Goal: Task Accomplishment & Management: Manage account settings

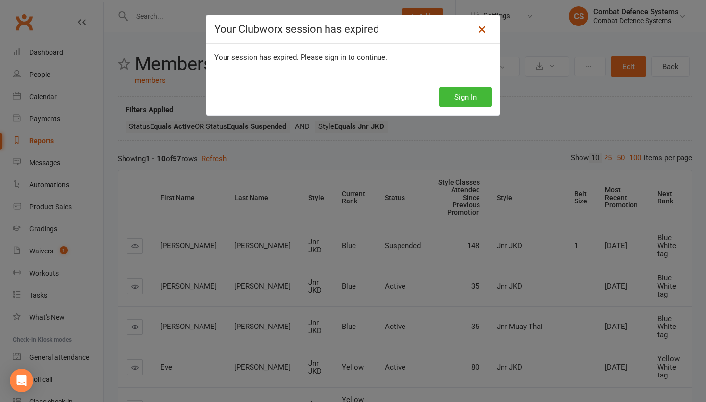
click at [483, 33] on icon at bounding box center [482, 30] width 12 height 12
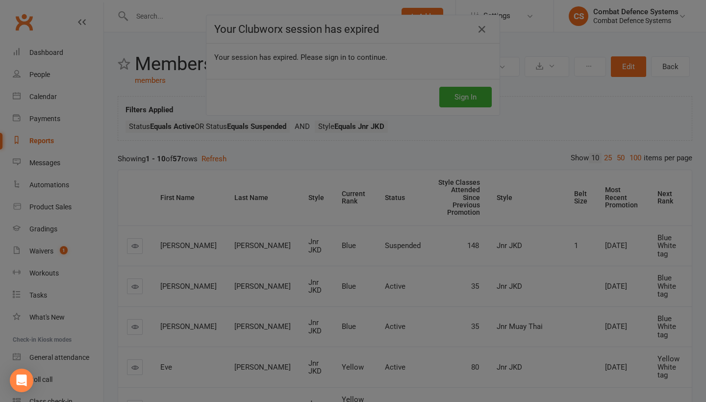
click at [481, 30] on div at bounding box center [353, 201] width 706 height 402
click at [459, 96] on div at bounding box center [353, 201] width 706 height 402
click at [541, 137] on div at bounding box center [353, 201] width 706 height 402
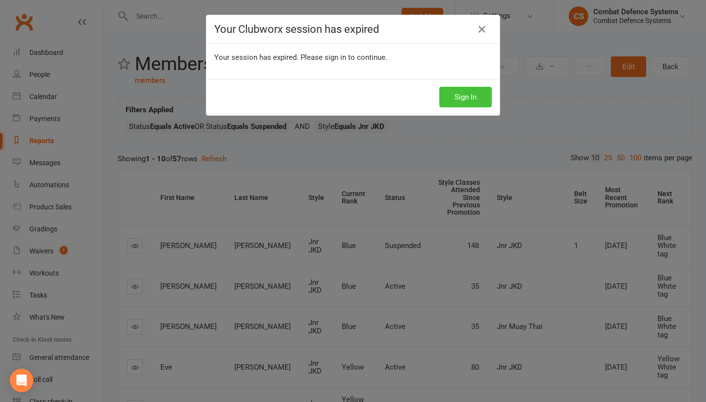
click at [453, 94] on button "Sign In" at bounding box center [465, 97] width 52 height 21
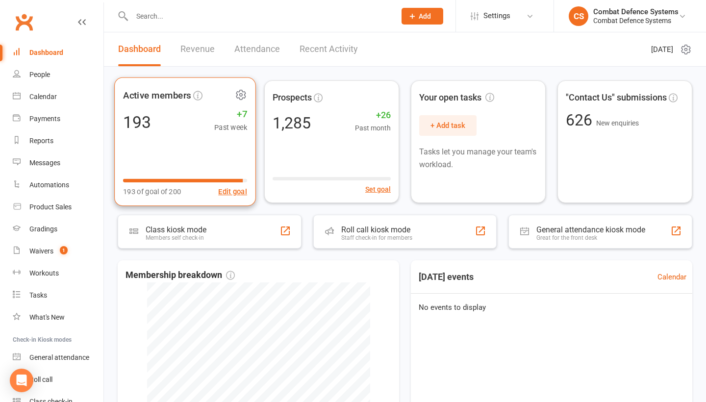
click at [146, 107] on div "Active members 193 +7 Past week 193 of goal of 200 Edit goal" at bounding box center [185, 141] width 142 height 129
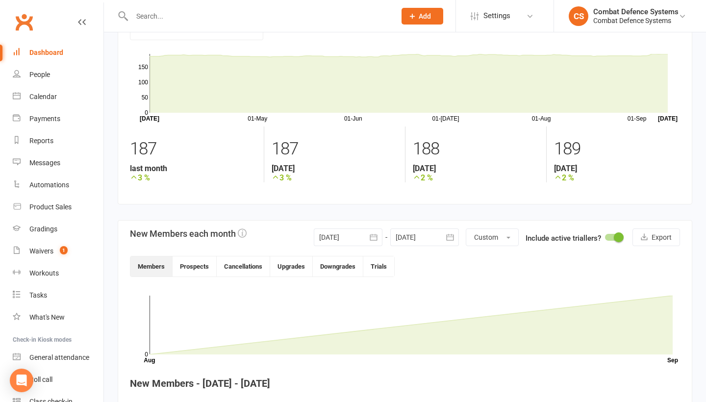
scroll to position [49, 0]
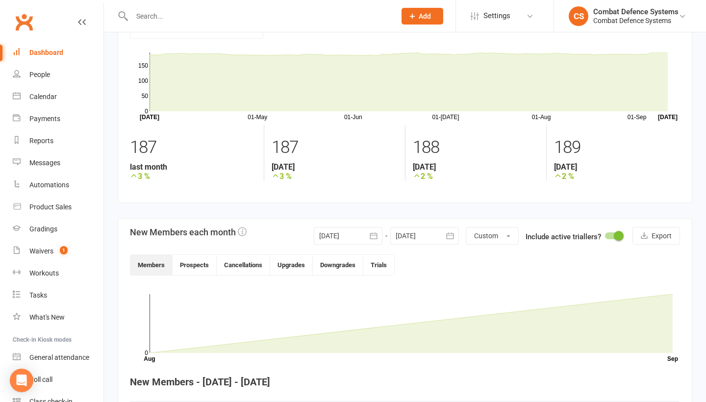
click at [372, 237] on icon "button" at bounding box center [374, 236] width 10 height 10
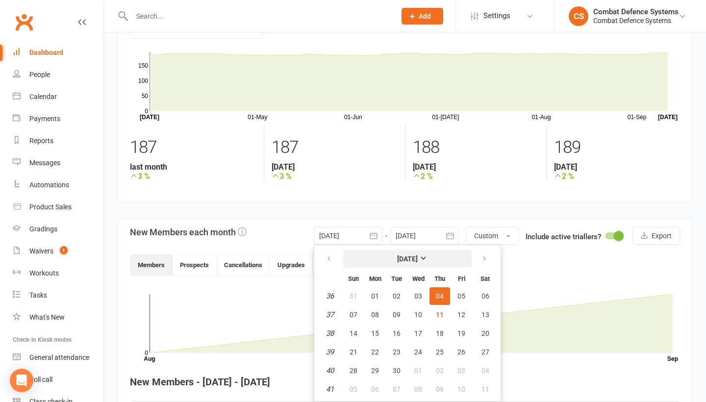
click at [418, 256] on strong "[DATE]" at bounding box center [407, 259] width 21 height 8
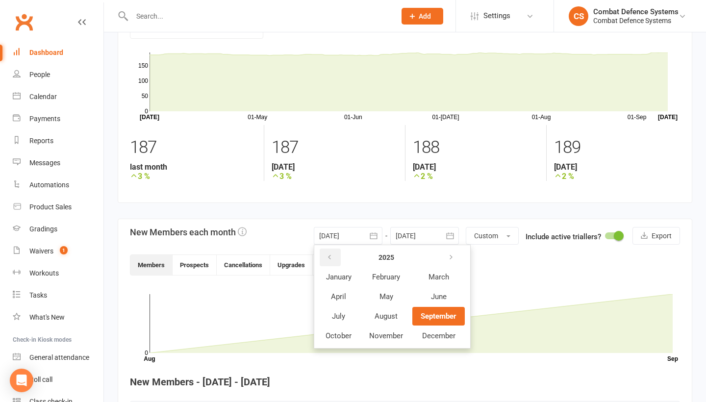
click at [328, 261] on icon "button" at bounding box center [329, 257] width 7 height 8
click at [426, 314] on span "September" at bounding box center [437, 316] width 35 height 9
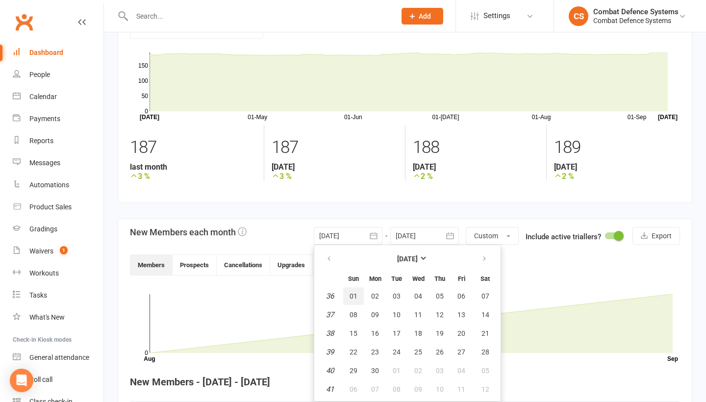
click at [351, 298] on span "01" at bounding box center [353, 296] width 8 height 8
type input "[DATE]"
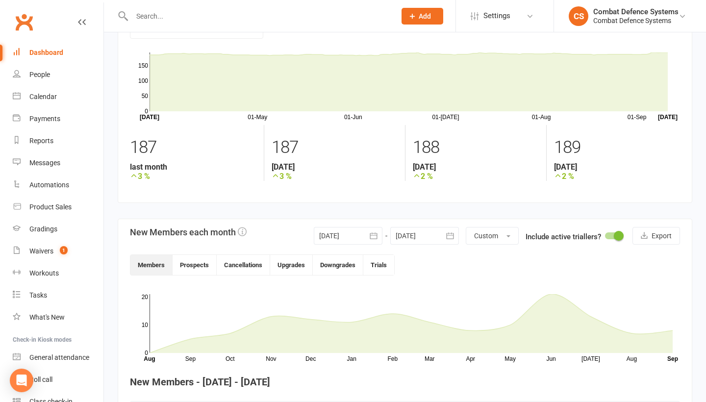
click at [449, 236] on icon "button" at bounding box center [450, 236] width 10 height 10
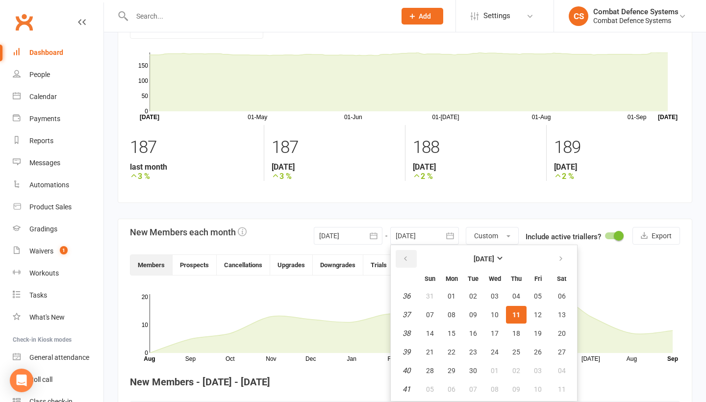
click at [398, 257] on button "button" at bounding box center [405, 259] width 21 height 18
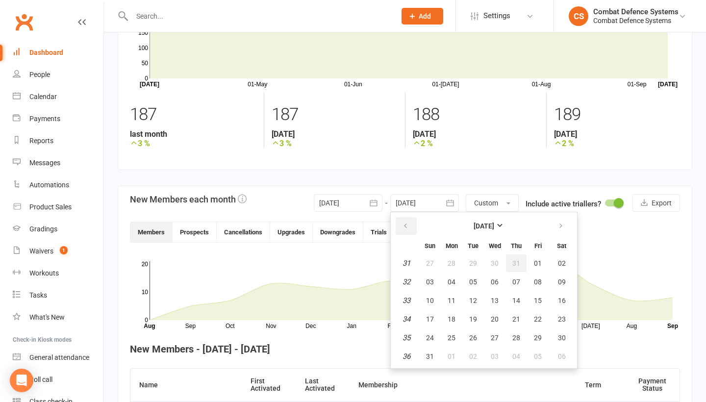
scroll to position [82, 0]
click at [562, 226] on icon "button" at bounding box center [560, 226] width 7 height 8
click at [494, 226] on strong "September 2025" at bounding box center [483, 226] width 21 height 8
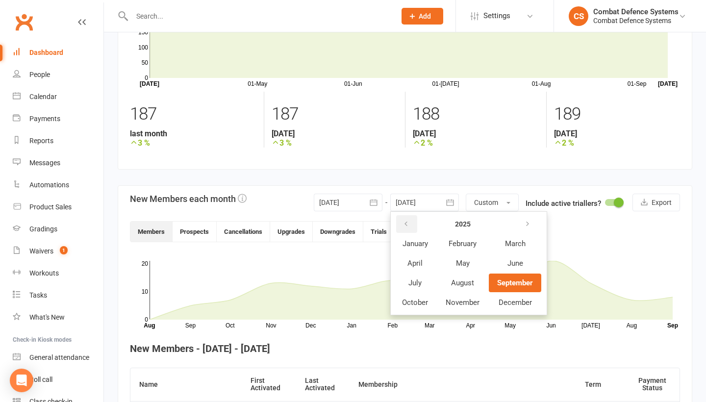
click at [409, 228] on button "button" at bounding box center [406, 224] width 21 height 18
click at [512, 287] on span "September" at bounding box center [514, 282] width 35 height 9
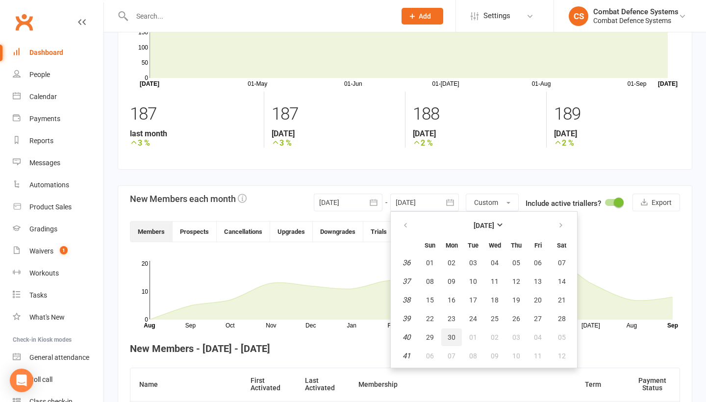
click at [453, 339] on span "30" at bounding box center [451, 337] width 8 height 8
type input "30 Sep 2024"
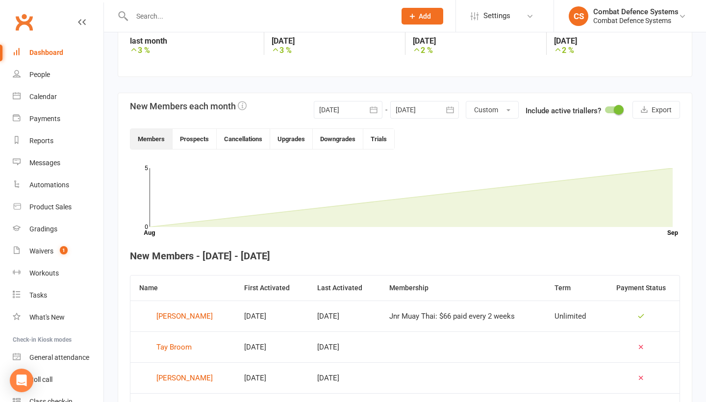
scroll to position [126, 0]
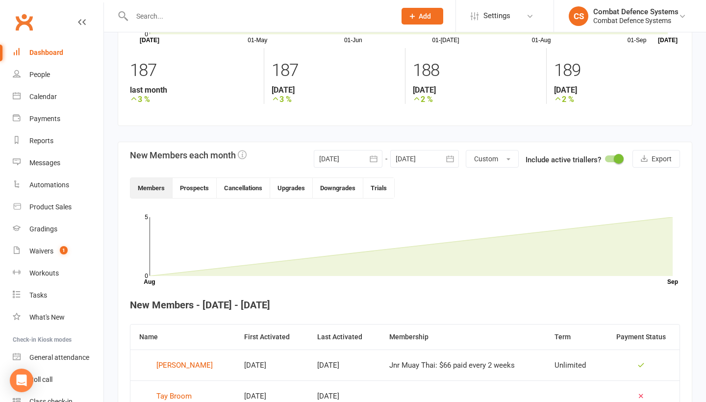
click at [374, 159] on icon "button" at bounding box center [374, 159] width 10 height 10
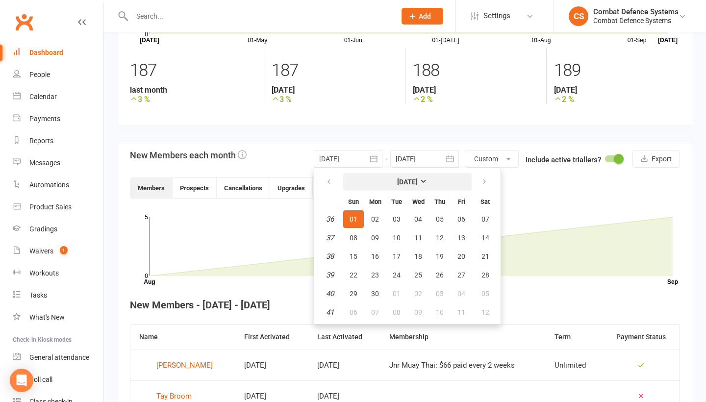
click at [418, 182] on strong "September 2024" at bounding box center [407, 182] width 21 height 8
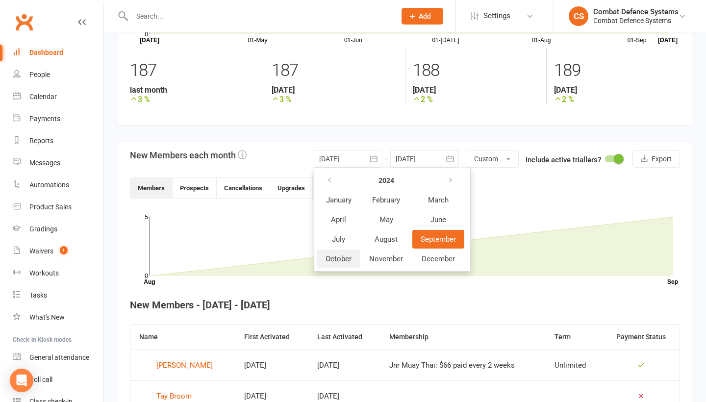
click at [334, 261] on span "October" at bounding box center [338, 258] width 26 height 9
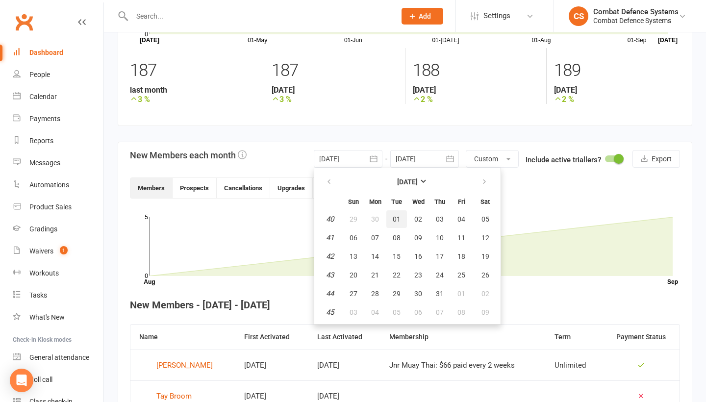
click at [395, 214] on button "01" at bounding box center [396, 219] width 21 height 18
type input "01 Oct 2024"
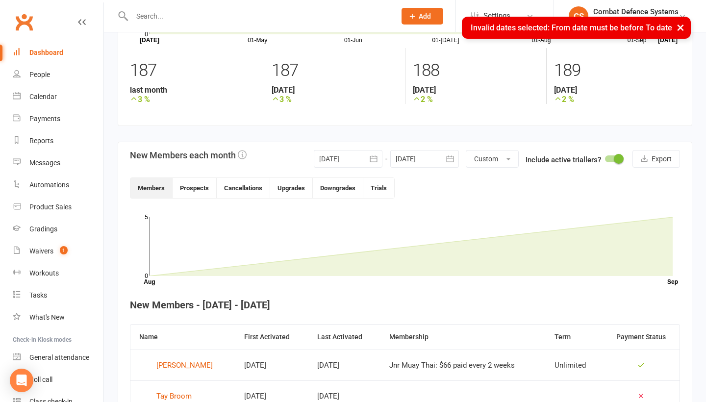
click at [446, 159] on icon "button" at bounding box center [450, 159] width 10 height 10
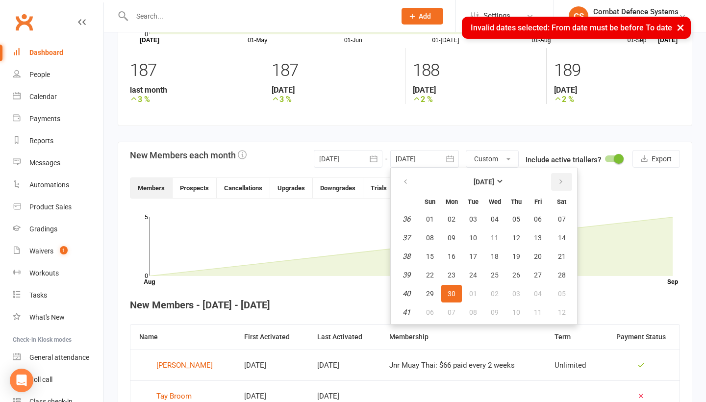
click at [555, 179] on button "button" at bounding box center [561, 182] width 21 height 18
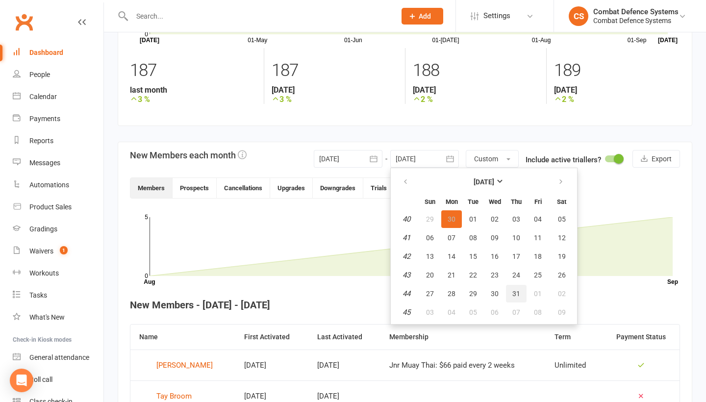
click at [513, 291] on span "31" at bounding box center [516, 294] width 8 height 8
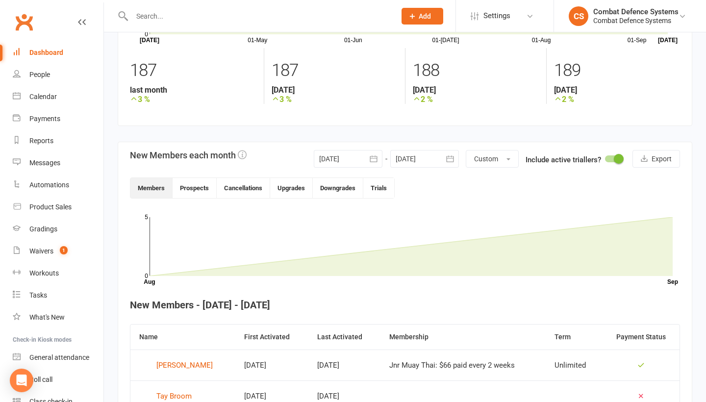
type input "31 Oct 2024"
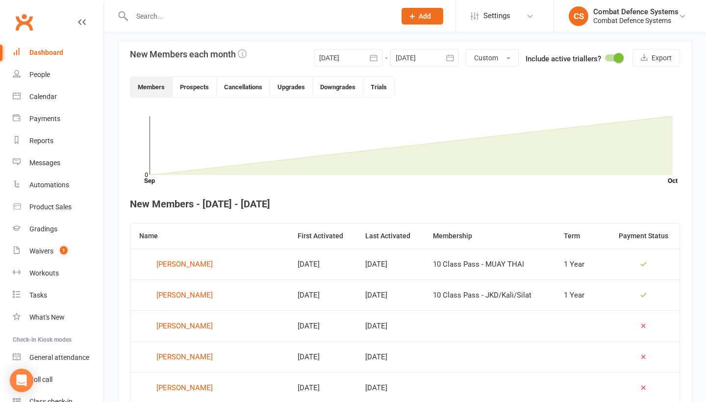
scroll to position [179, 0]
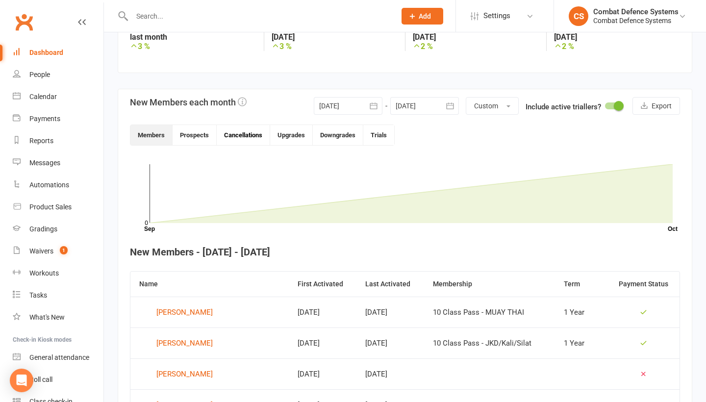
click at [248, 134] on button "Cancellations" at bounding box center [243, 135] width 53 height 20
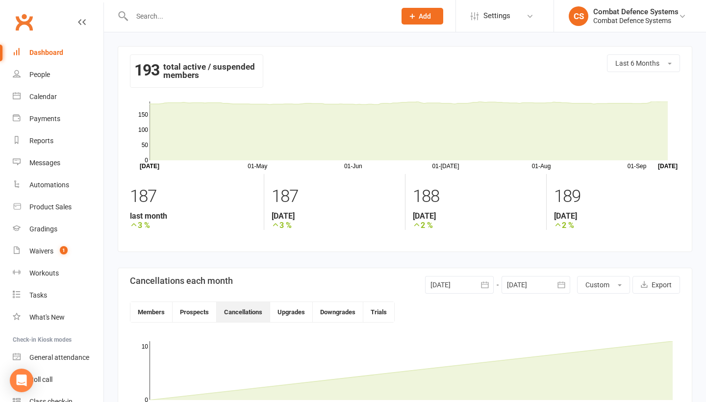
scroll to position [0, 0]
click at [482, 282] on icon "button" at bounding box center [485, 285] width 10 height 10
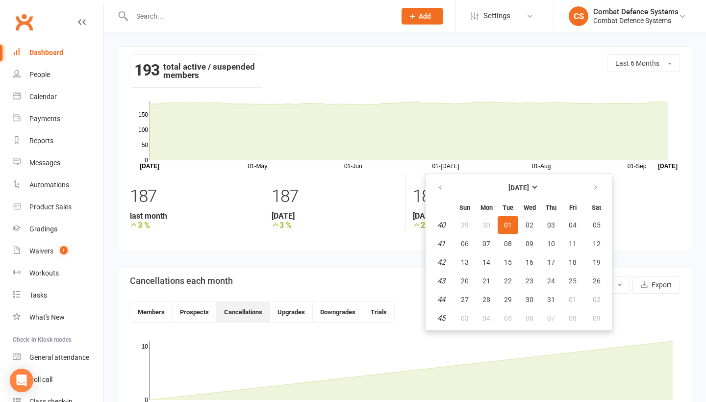
scroll to position [39, 0]
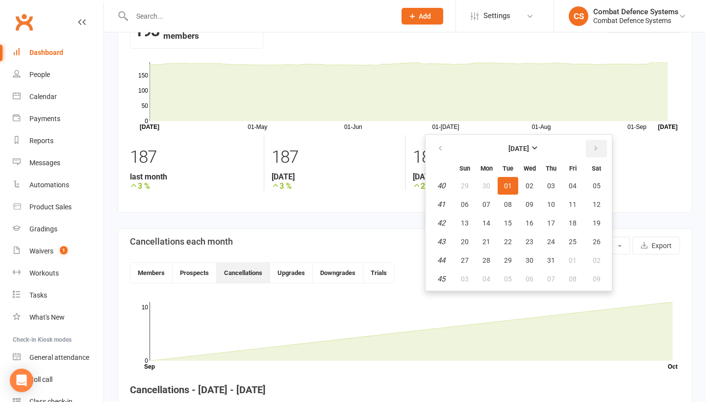
click at [592, 146] on icon "button" at bounding box center [595, 149] width 7 height 8
click at [529, 151] on strong "November 2024" at bounding box center [518, 149] width 21 height 8
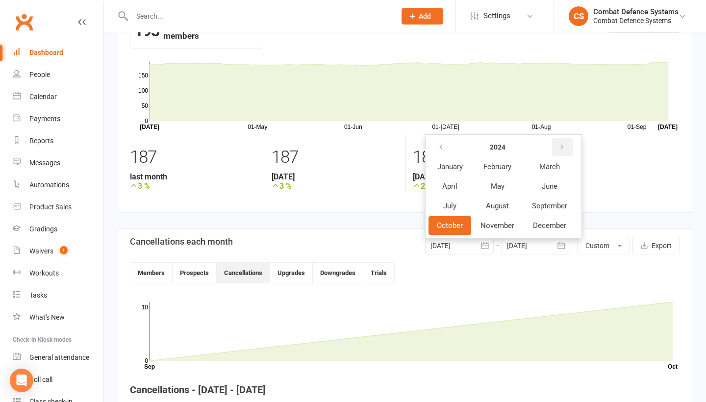
click at [563, 145] on icon "button" at bounding box center [561, 147] width 7 height 8
click at [546, 186] on span "June" at bounding box center [550, 186] width 16 height 9
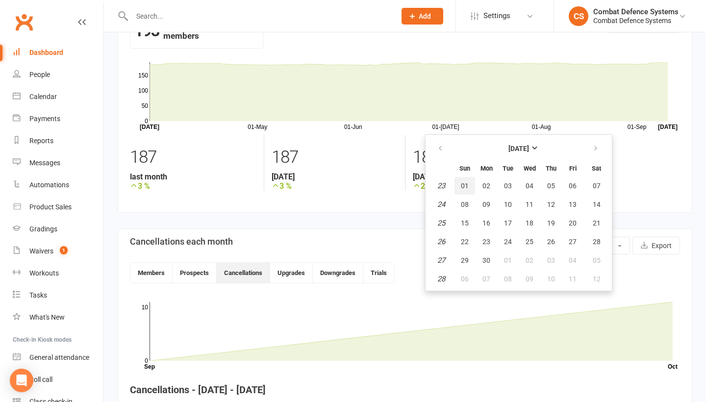
click at [467, 185] on span "01" at bounding box center [465, 186] width 8 height 8
type input "01 Jun 2025"
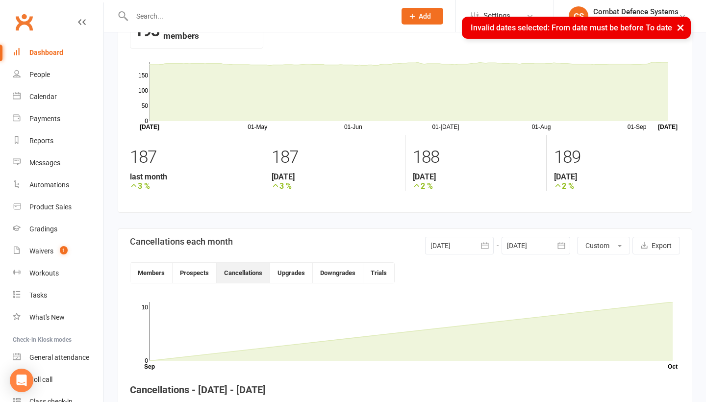
click at [544, 248] on div at bounding box center [535, 246] width 69 height 18
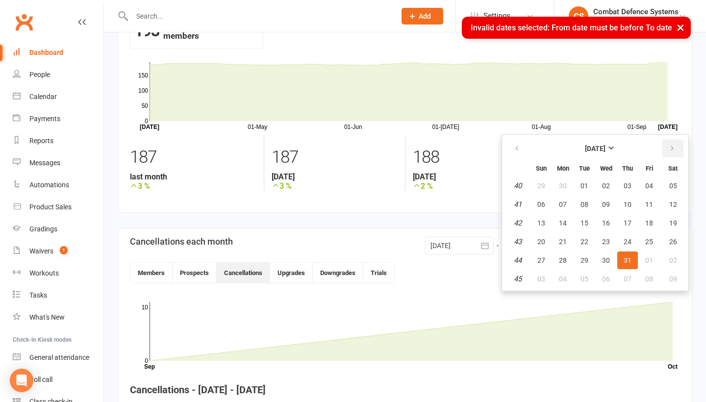
click at [669, 148] on icon "button" at bounding box center [671, 149] width 7 height 8
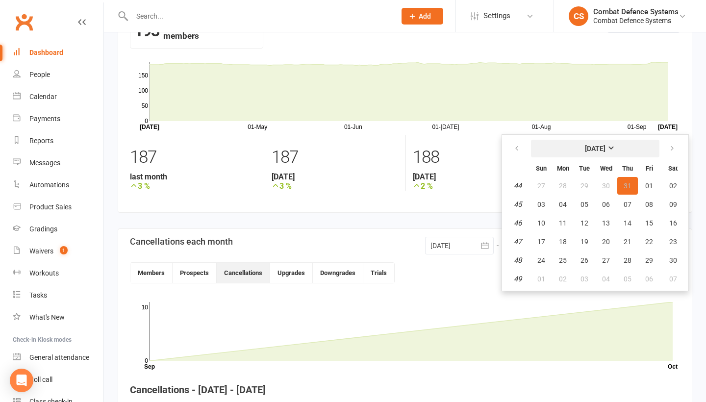
click at [605, 148] on strong "November 2024" at bounding box center [595, 149] width 21 height 8
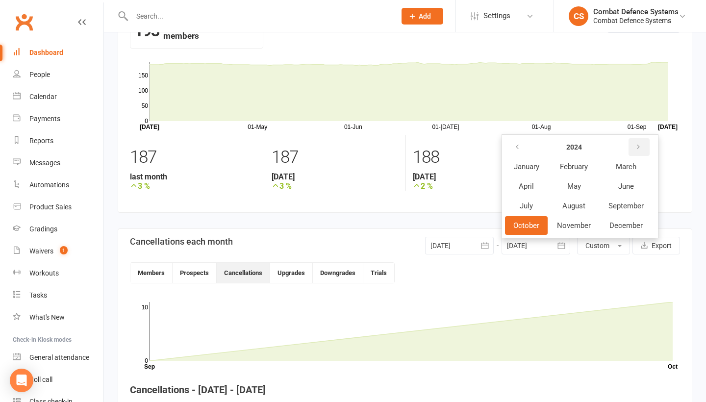
click at [637, 147] on icon "button" at bounding box center [638, 147] width 7 height 8
click at [618, 184] on span "June" at bounding box center [626, 186] width 16 height 9
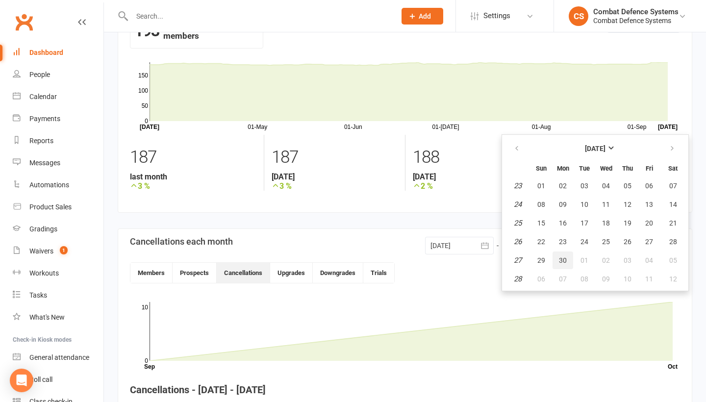
click at [559, 257] on span "30" at bounding box center [563, 260] width 8 height 8
type input "30 Jun 2025"
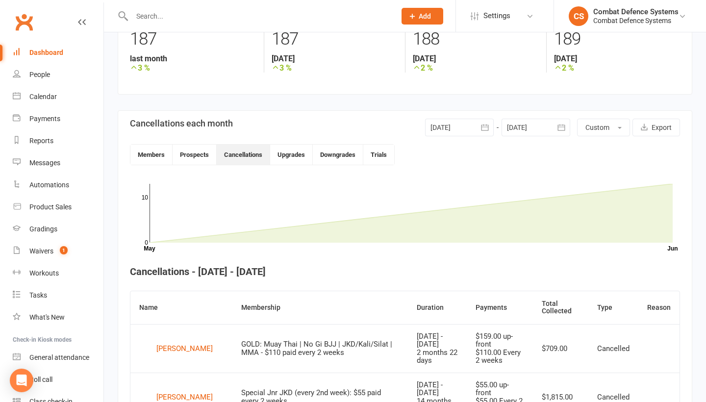
scroll to position [229, 0]
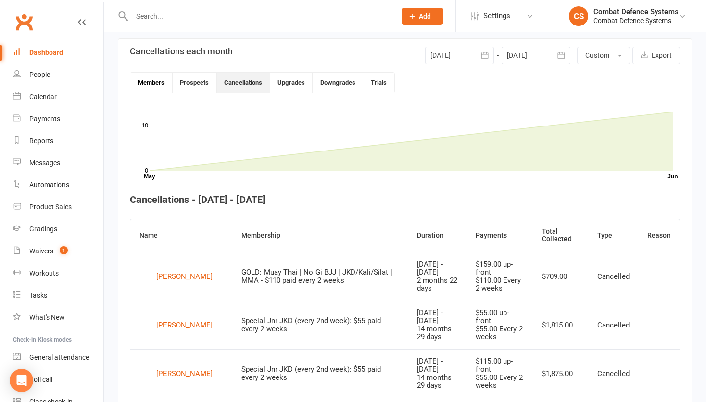
click at [151, 84] on button "Members" at bounding box center [151, 83] width 42 height 20
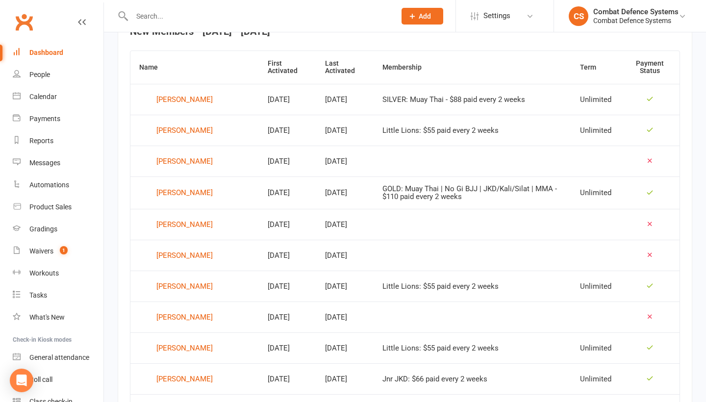
scroll to position [400, 0]
click at [199, 227] on div "Irtiqa Chowdhury" at bounding box center [184, 223] width 56 height 15
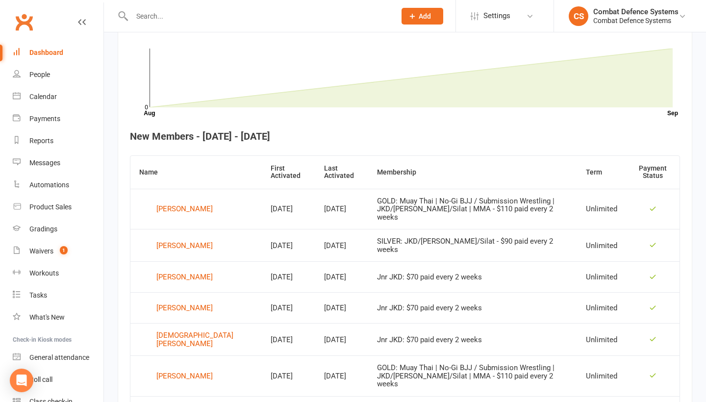
scroll to position [61, 0]
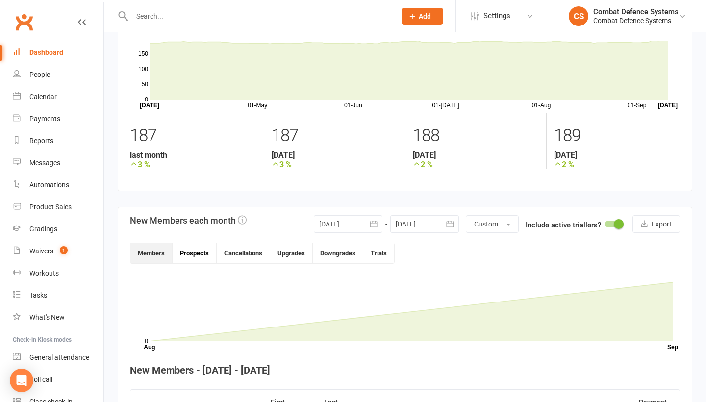
click at [196, 252] on button "Prospects" at bounding box center [195, 253] width 44 height 20
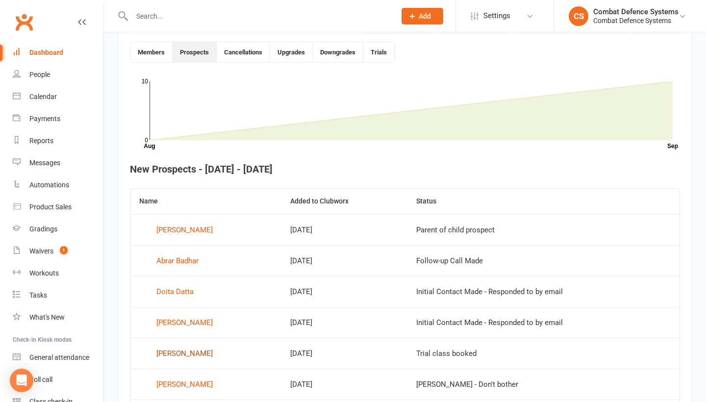
scroll to position [201, 0]
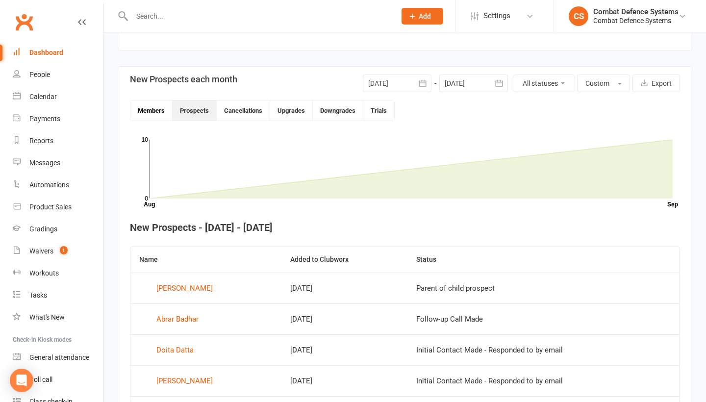
click at [157, 114] on button "Members" at bounding box center [151, 110] width 42 height 20
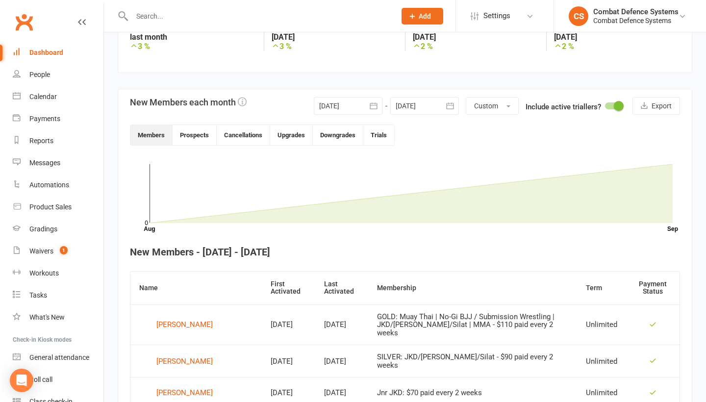
scroll to position [144, 0]
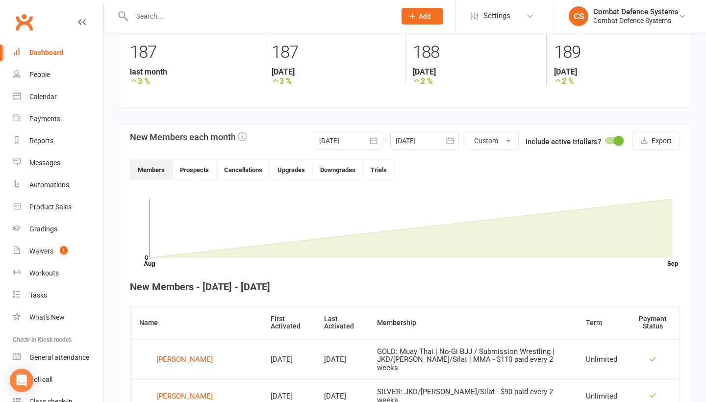
click at [369, 142] on icon "button" at bounding box center [374, 141] width 10 height 10
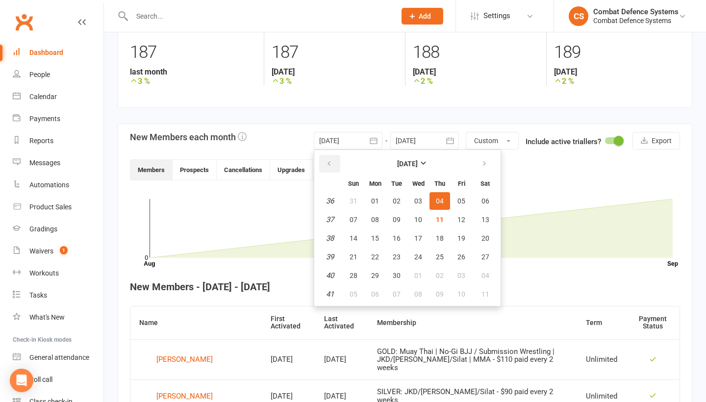
click at [324, 165] on button "button" at bounding box center [329, 164] width 21 height 18
click at [353, 202] on span "01" at bounding box center [353, 201] width 8 height 8
type input "01 Jun 2025"
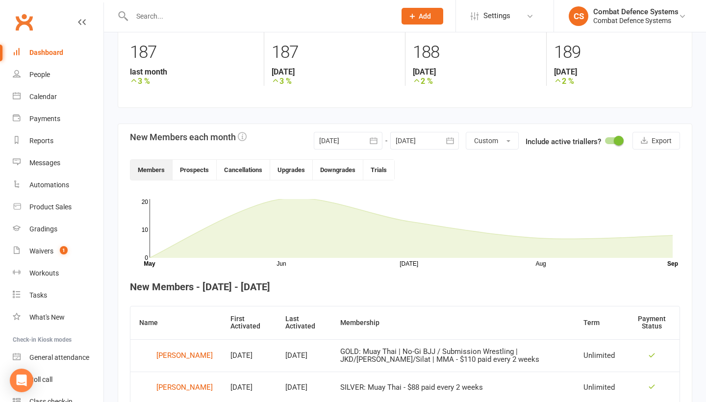
click at [446, 140] on icon "button" at bounding box center [449, 140] width 7 height 6
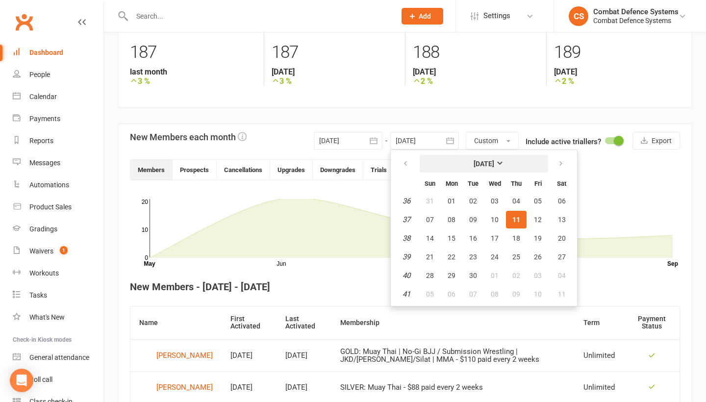
click at [510, 163] on button "September 2025" at bounding box center [484, 164] width 128 height 18
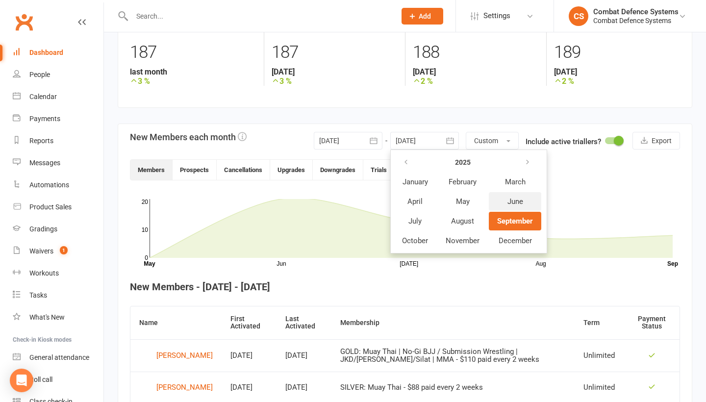
click at [511, 198] on span "June" at bounding box center [515, 201] width 16 height 9
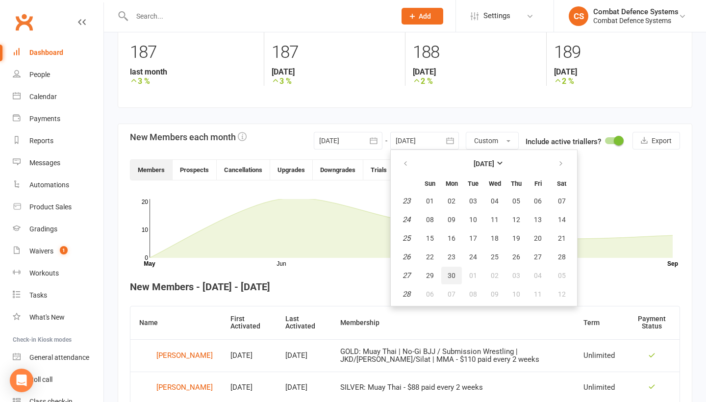
click at [451, 272] on span "30" at bounding box center [451, 276] width 8 height 8
type input "30 Jun 2025"
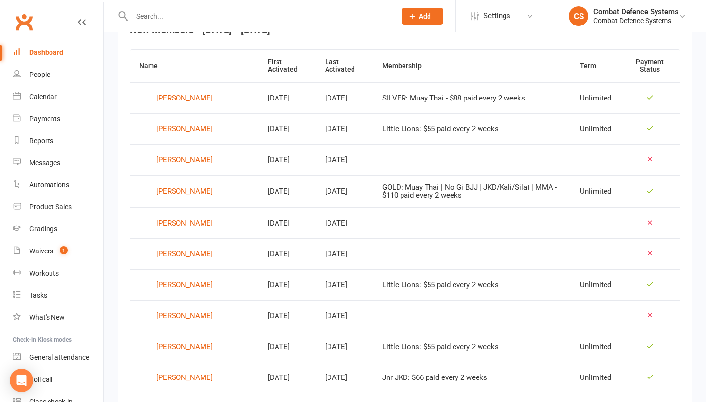
scroll to position [401, 0]
click at [197, 162] on div "joseph burnett" at bounding box center [184, 159] width 56 height 15
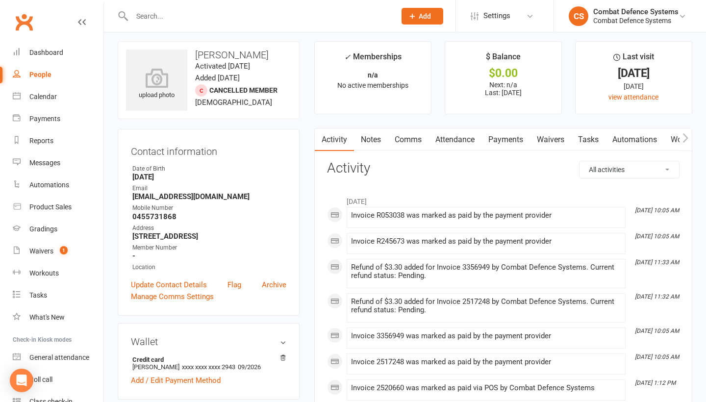
scroll to position [5, 0]
click at [506, 145] on link "Payments" at bounding box center [505, 139] width 49 height 23
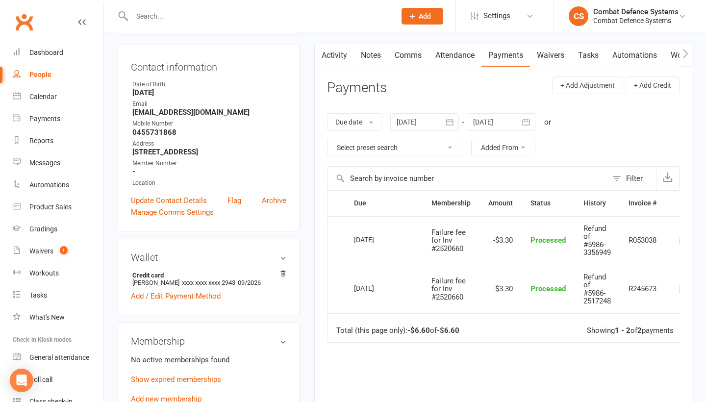
scroll to position [76, 0]
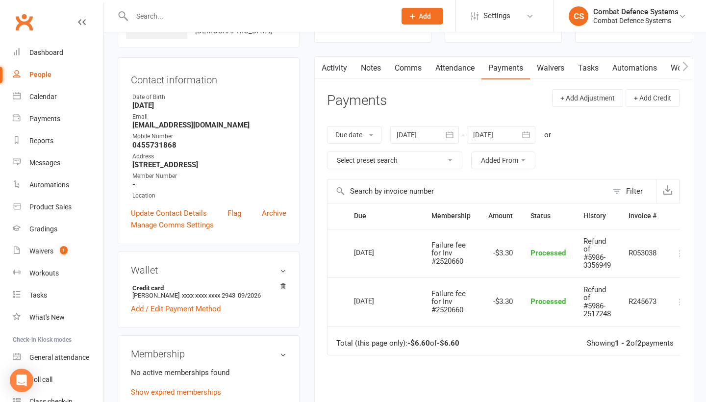
click at [427, 130] on div at bounding box center [424, 135] width 69 height 18
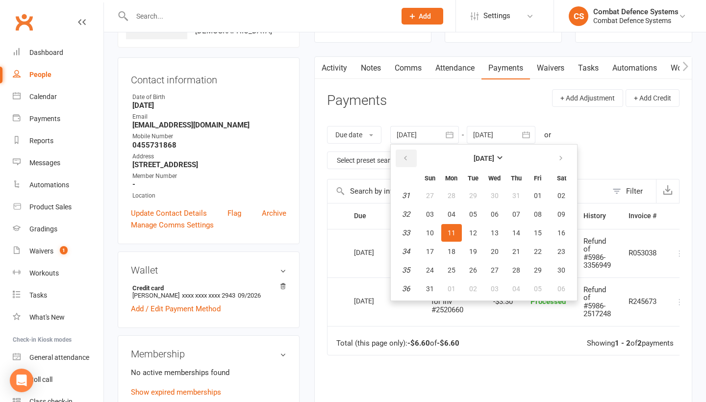
click at [403, 155] on icon "button" at bounding box center [405, 158] width 7 height 8
click at [432, 193] on span "01" at bounding box center [430, 196] width 8 height 8
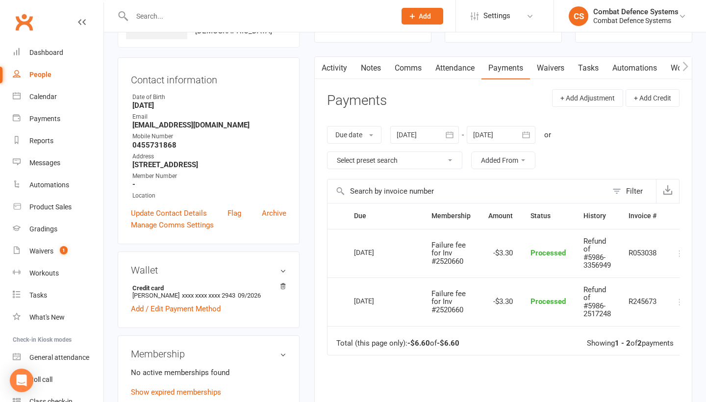
type input "01 Jun 2025"
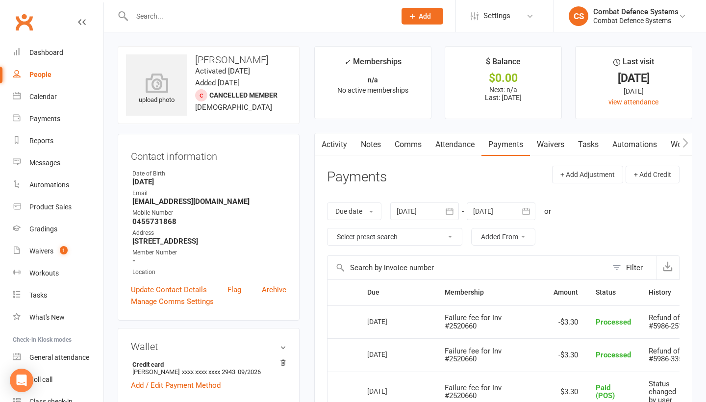
scroll to position [0, 0]
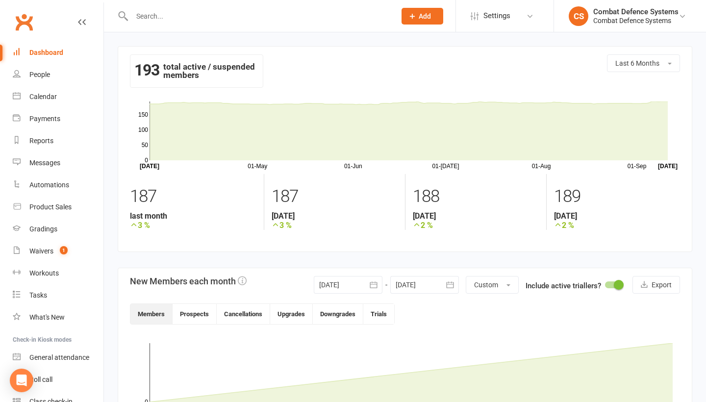
click at [369, 284] on icon "button" at bounding box center [374, 285] width 10 height 10
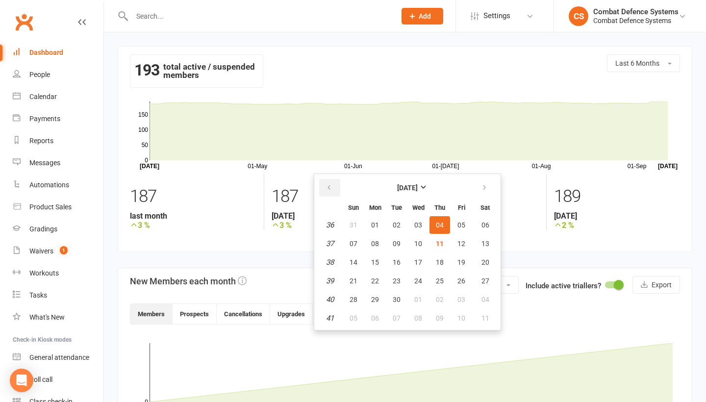
click at [329, 190] on icon "button" at bounding box center [328, 188] width 7 height 8
click at [354, 222] on span "01" at bounding box center [353, 225] width 8 height 8
type input "01 Jun 2025"
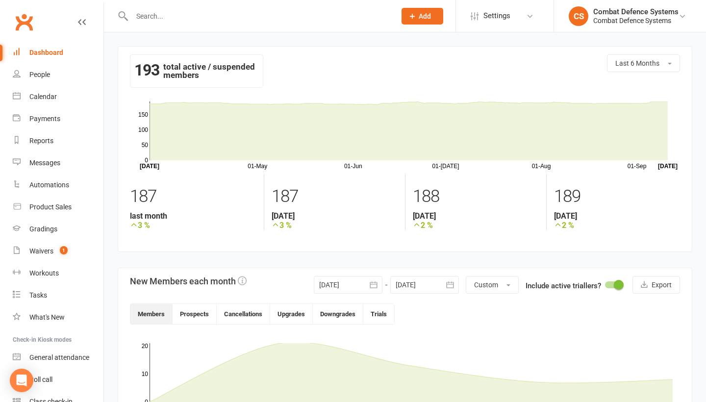
click at [442, 282] on button "button" at bounding box center [450, 285] width 18 height 18
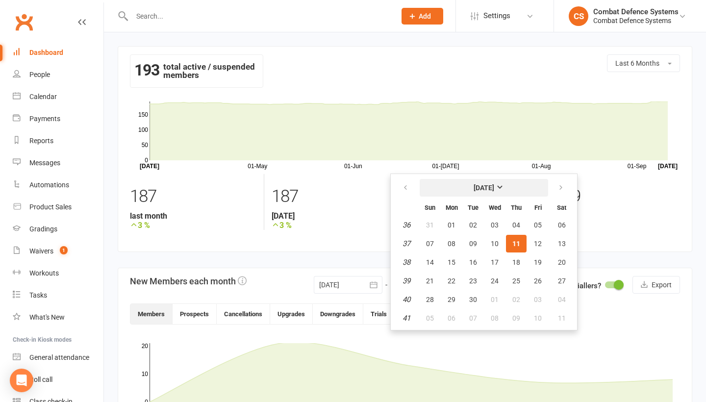
click at [508, 193] on button "September 2025" at bounding box center [484, 188] width 128 height 18
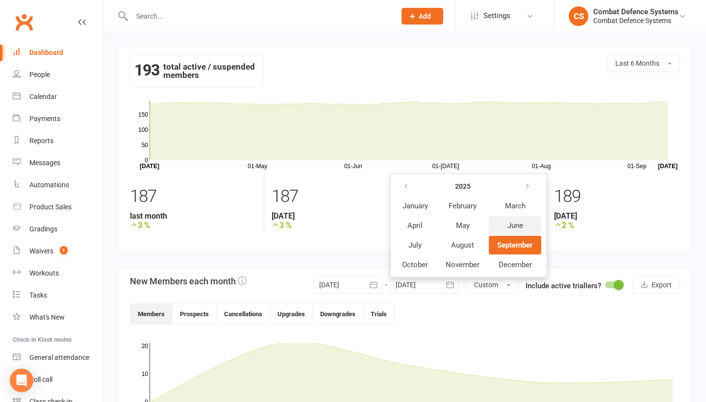
click at [511, 226] on span "June" at bounding box center [515, 225] width 16 height 9
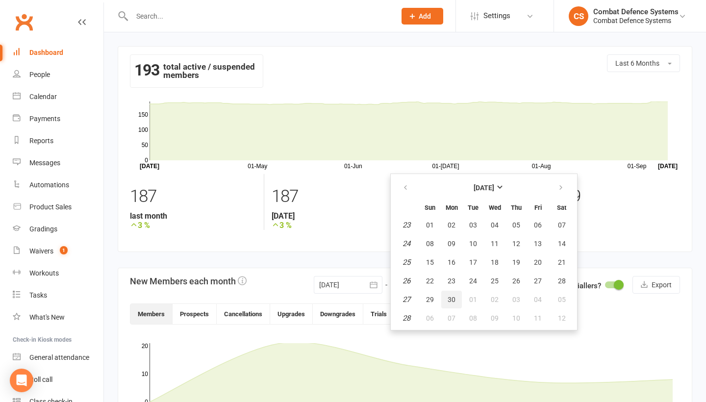
click at [453, 297] on span "30" at bounding box center [451, 300] width 8 height 8
type input "30 Jun 2025"
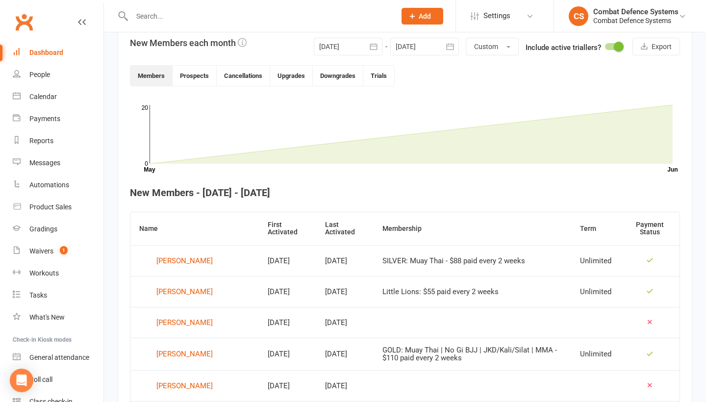
scroll to position [178, 0]
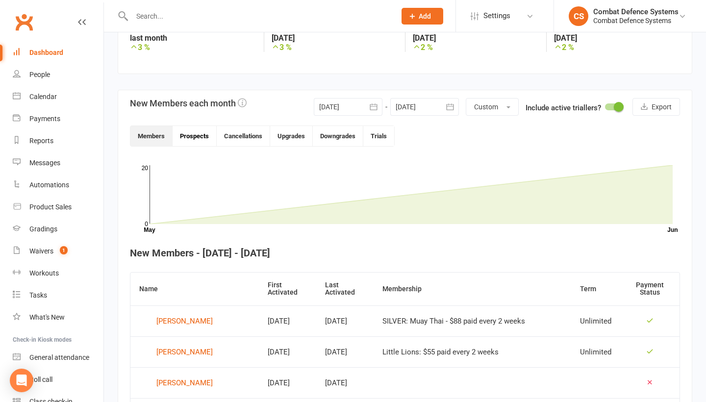
click at [205, 134] on button "Prospects" at bounding box center [195, 136] width 44 height 20
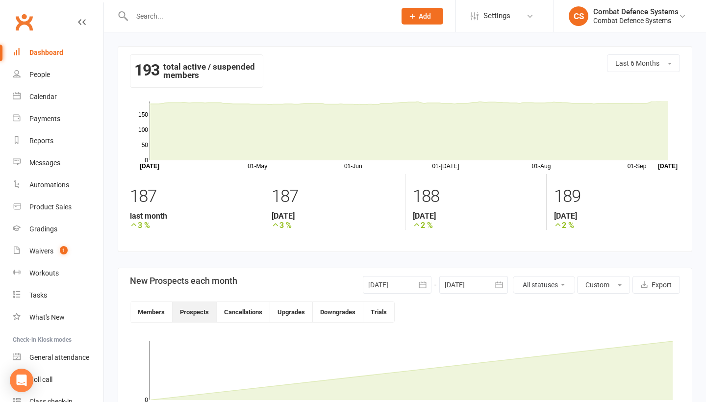
scroll to position [0, 0]
click at [418, 284] on icon "button" at bounding box center [423, 285] width 10 height 10
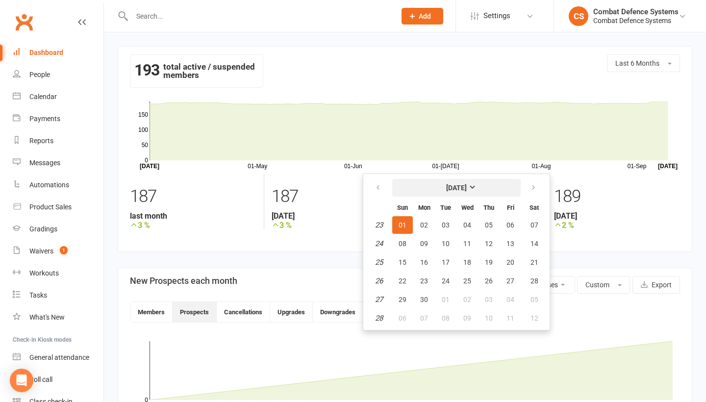
click at [467, 184] on strong "June 2025" at bounding box center [456, 188] width 21 height 8
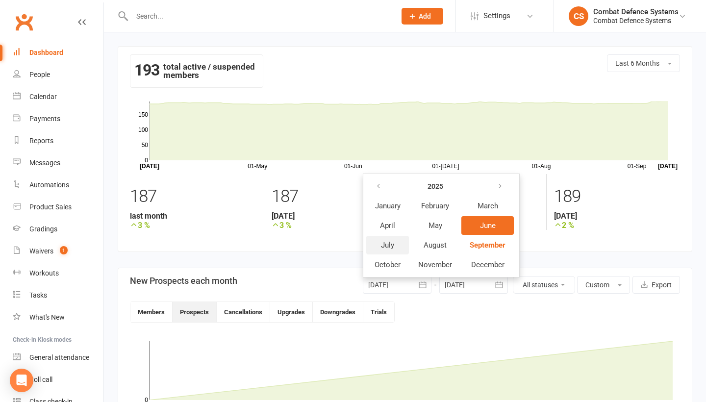
click at [385, 242] on span "July" at bounding box center [387, 245] width 13 height 9
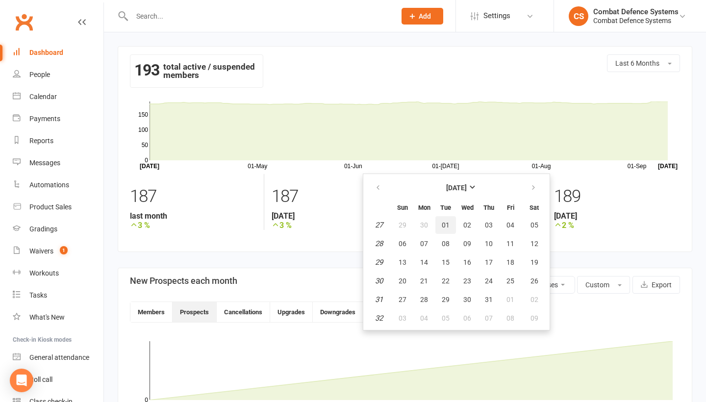
click at [442, 223] on span "01" at bounding box center [446, 225] width 8 height 8
type input "01 Jul 2025"
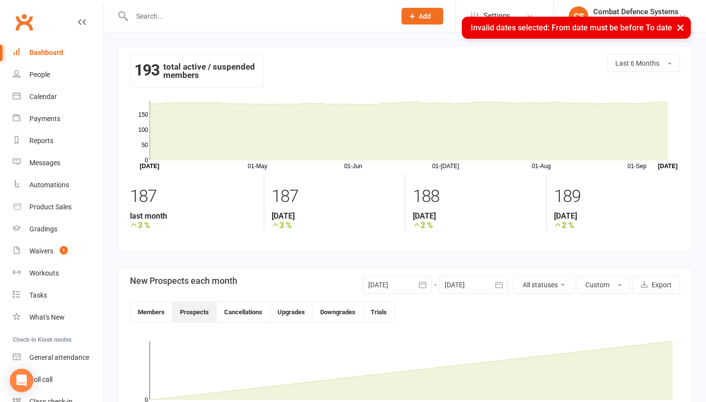
click at [490, 283] on button "button" at bounding box center [499, 285] width 18 height 18
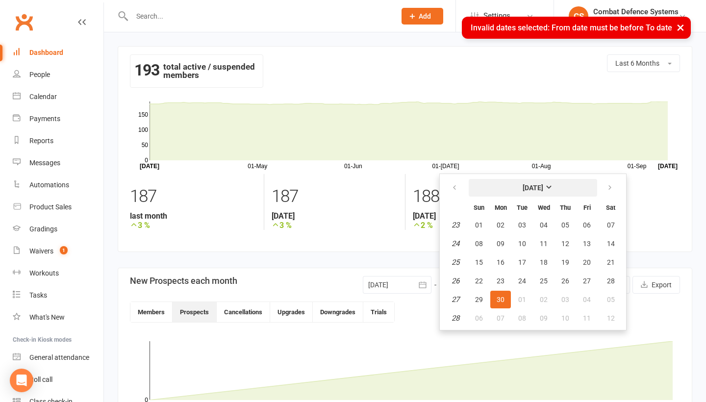
click at [543, 187] on strong "June 2025" at bounding box center [532, 188] width 21 height 8
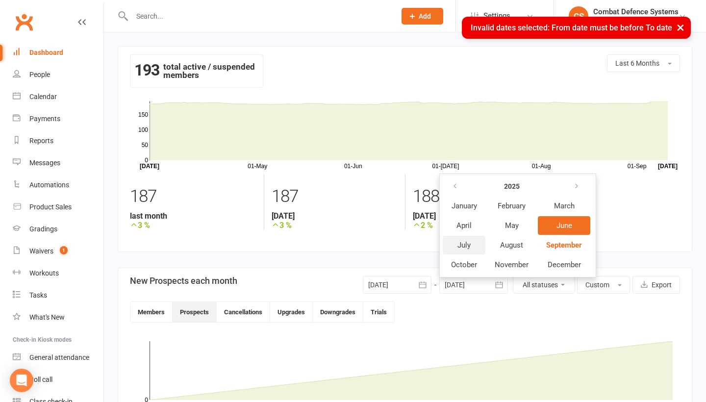
click at [468, 241] on span "July" at bounding box center [463, 245] width 13 height 9
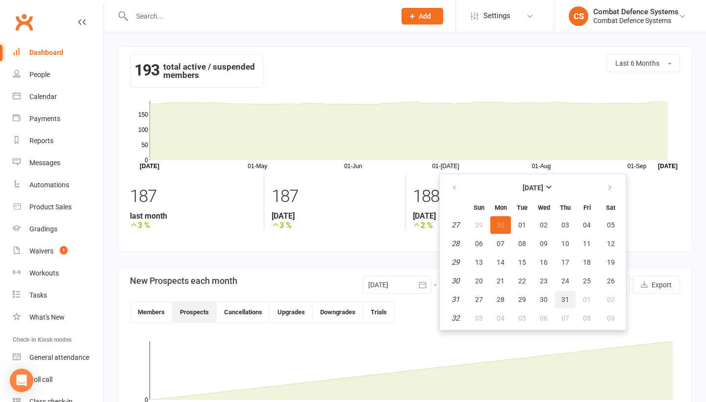
click at [561, 296] on span "31" at bounding box center [565, 300] width 8 height 8
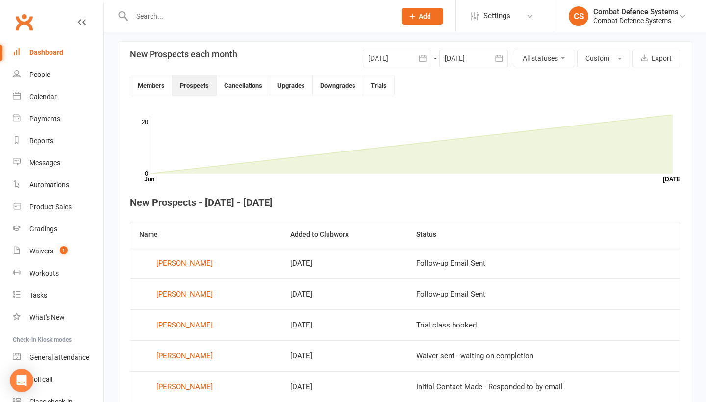
scroll to position [131, 0]
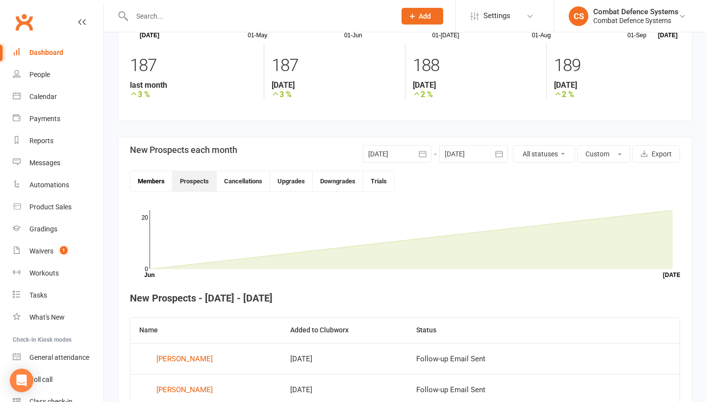
click at [147, 178] on button "Members" at bounding box center [151, 181] width 42 height 20
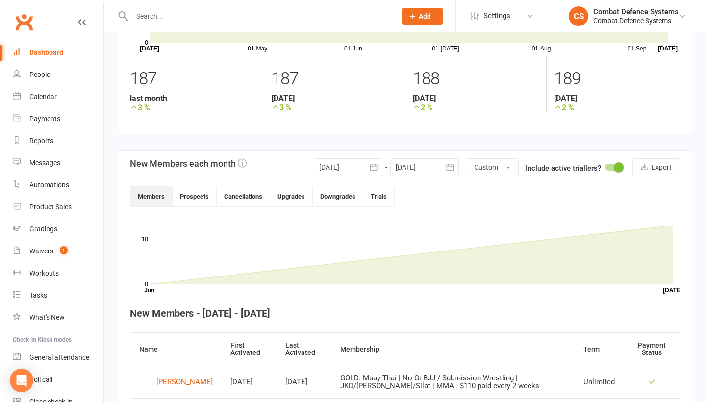
scroll to position [117, 0]
click at [194, 197] on button "Prospects" at bounding box center [195, 197] width 44 height 20
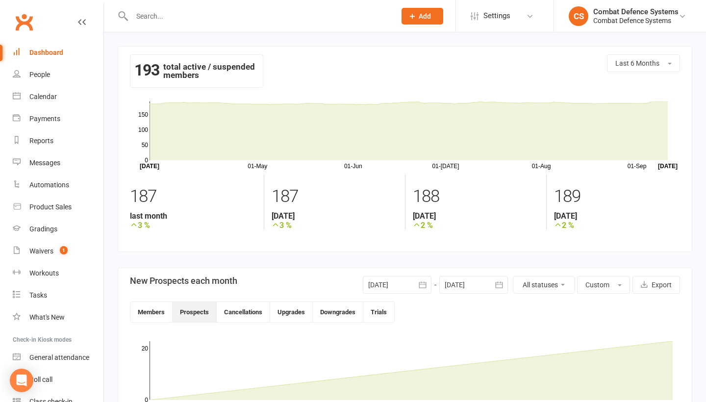
scroll to position [0, 0]
click at [144, 314] on button "Members" at bounding box center [151, 312] width 42 height 20
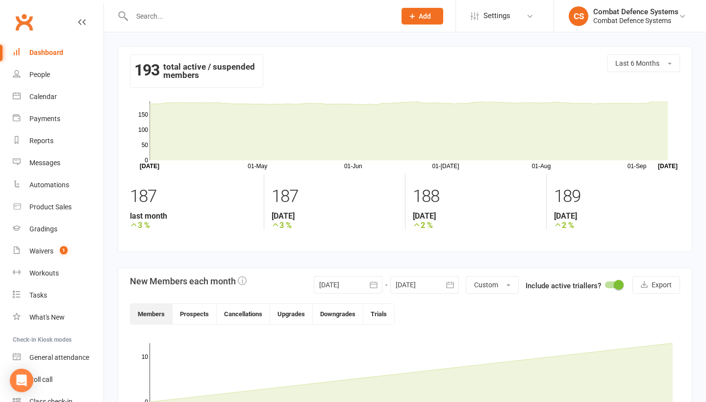
click at [438, 283] on div at bounding box center [424, 285] width 69 height 18
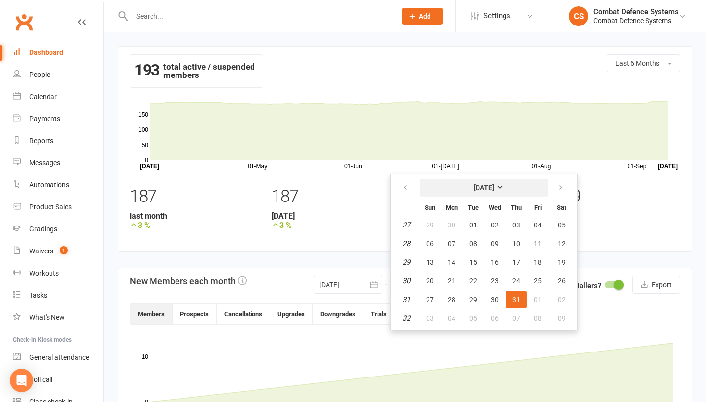
click at [494, 185] on strong "July 2025" at bounding box center [483, 188] width 21 height 8
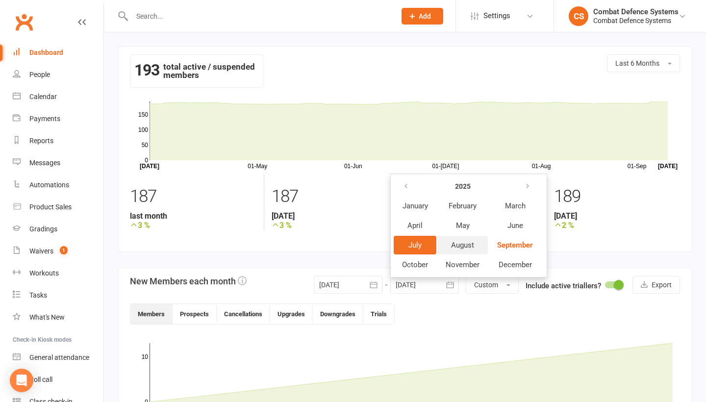
click at [469, 246] on span "August" at bounding box center [462, 245] width 23 height 9
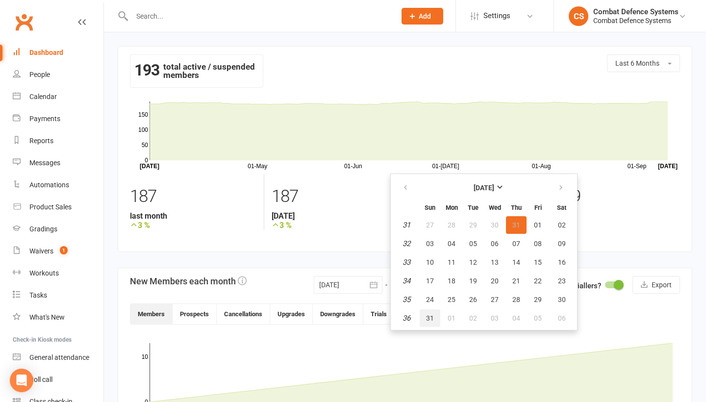
click at [425, 318] on button "31" at bounding box center [430, 318] width 21 height 18
type input "31 Aug 2025"
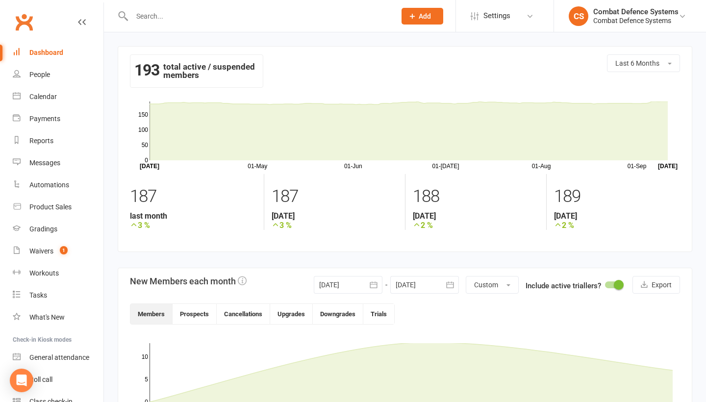
click at [372, 285] on icon "button" at bounding box center [374, 285] width 10 height 10
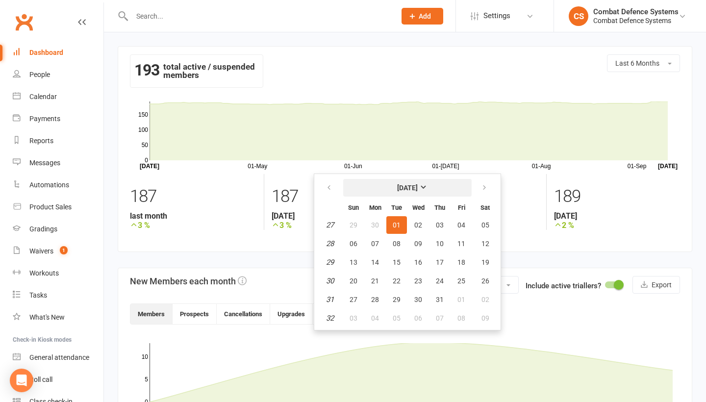
click at [418, 186] on strong "July 2025" at bounding box center [407, 188] width 21 height 8
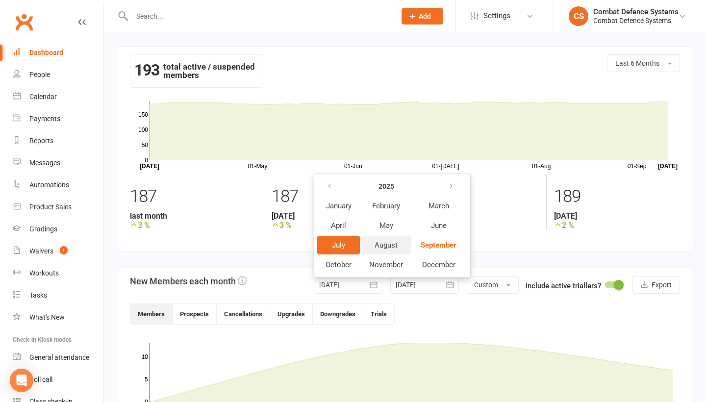
click at [394, 242] on span "August" at bounding box center [385, 245] width 23 height 9
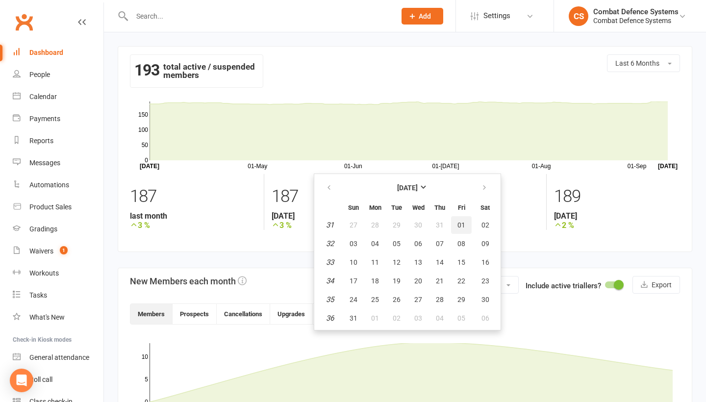
click at [455, 222] on button "01" at bounding box center [461, 225] width 21 height 18
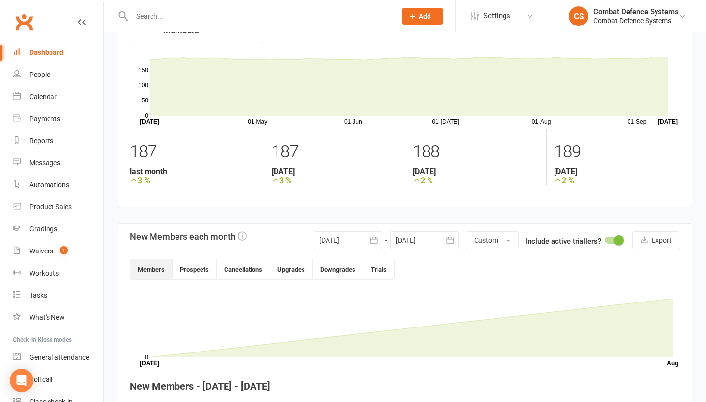
scroll to position [41, 0]
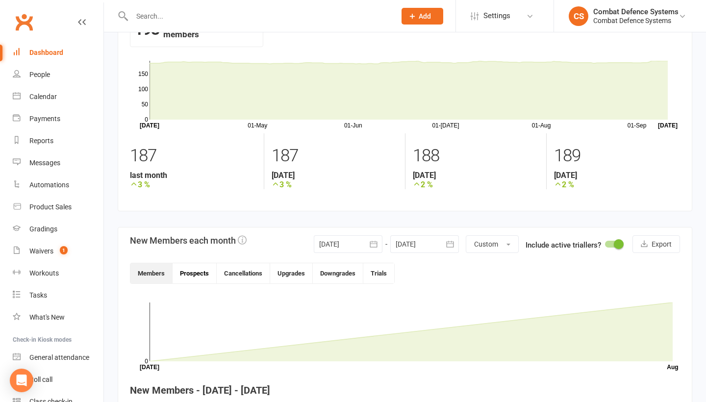
click at [201, 271] on button "Prospects" at bounding box center [195, 273] width 44 height 20
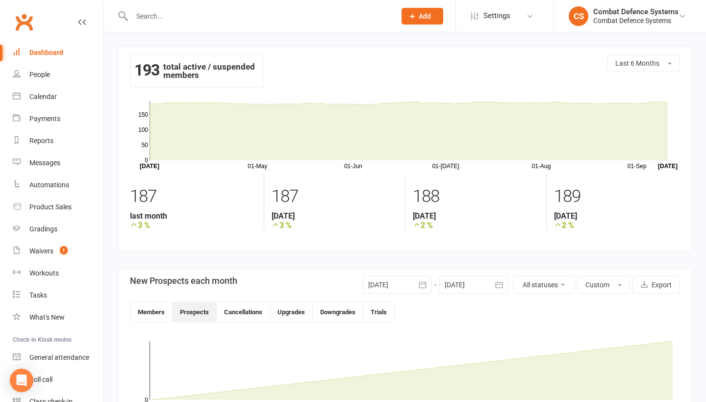
scroll to position [0, 0]
click at [414, 284] on button "button" at bounding box center [423, 285] width 18 height 18
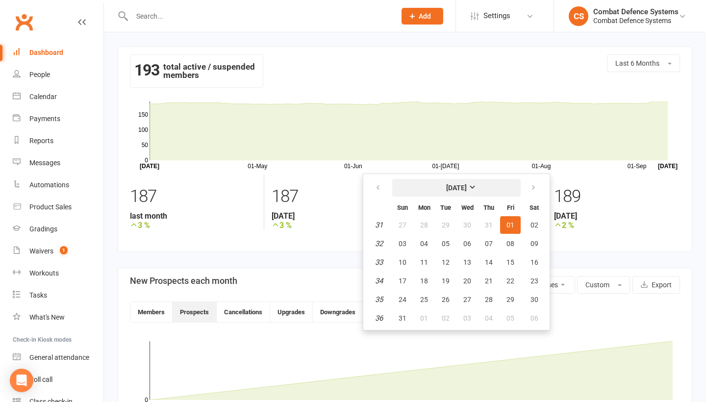
click at [467, 186] on strong "August 2025" at bounding box center [456, 188] width 21 height 8
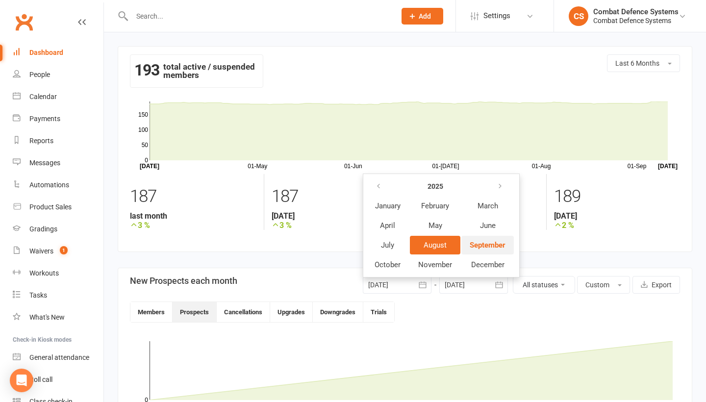
click at [484, 248] on span "September" at bounding box center [487, 245] width 36 height 9
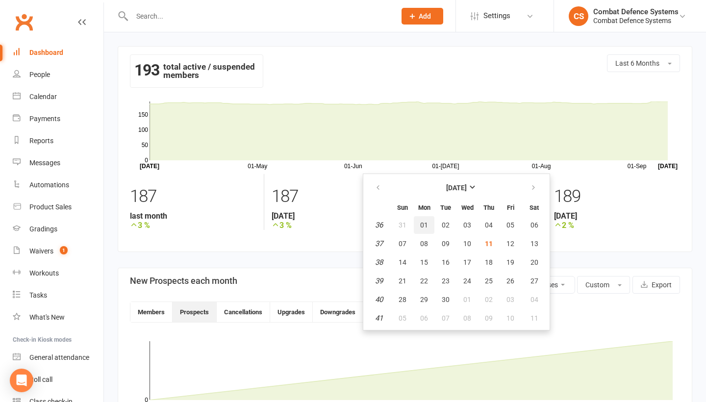
click at [419, 224] on button "01" at bounding box center [424, 225] width 21 height 18
type input "01 Sep 2025"
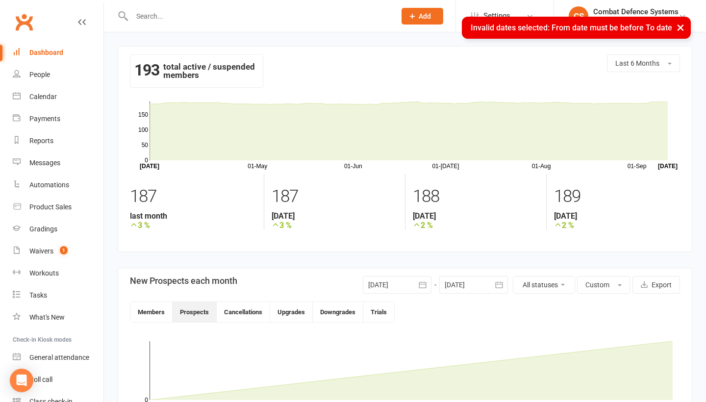
click at [490, 280] on button "button" at bounding box center [499, 285] width 18 height 18
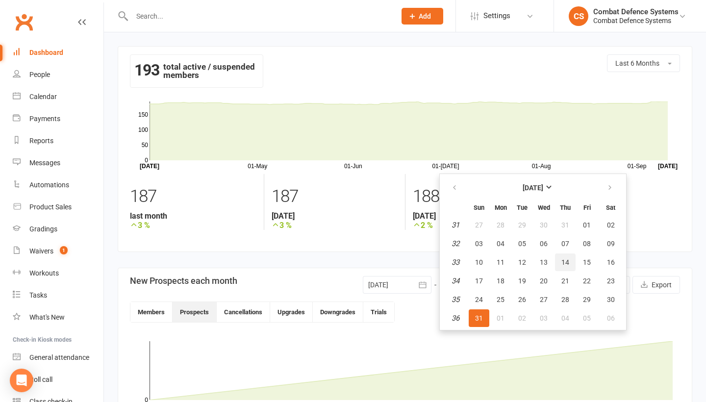
click at [563, 260] on span "14" at bounding box center [565, 262] width 8 height 8
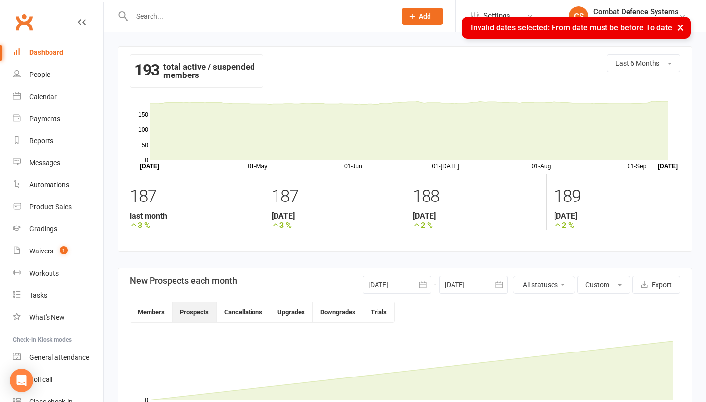
click at [486, 286] on div at bounding box center [473, 285] width 69 height 18
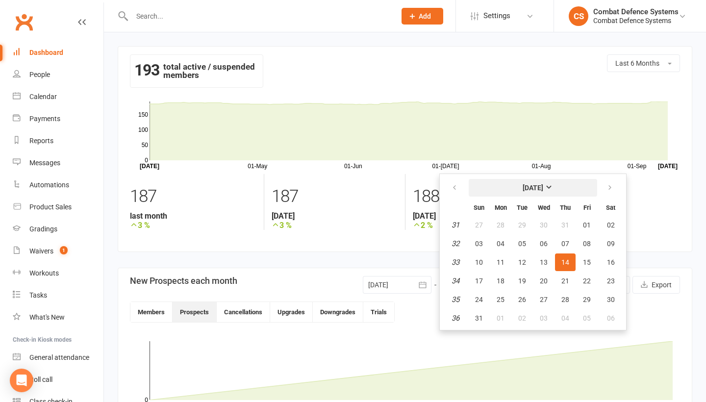
click at [543, 189] on strong "August 2025" at bounding box center [532, 188] width 21 height 8
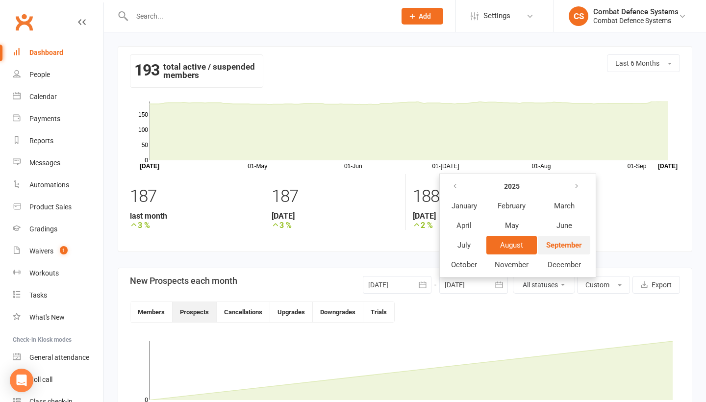
click at [552, 249] on span "September" at bounding box center [564, 245] width 36 height 9
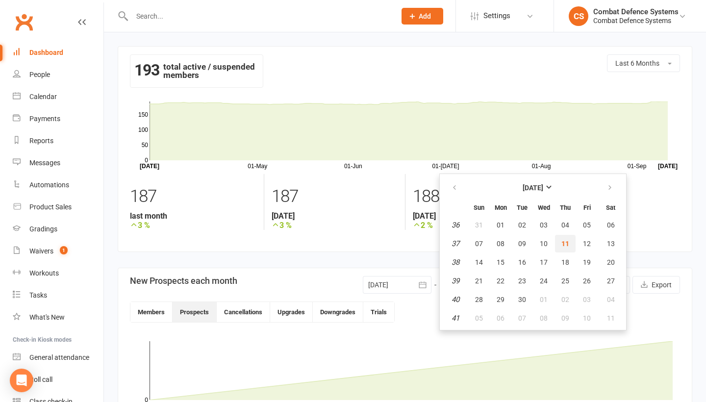
click at [562, 242] on span "11" at bounding box center [565, 244] width 8 height 8
type input "11 Sep 2025"
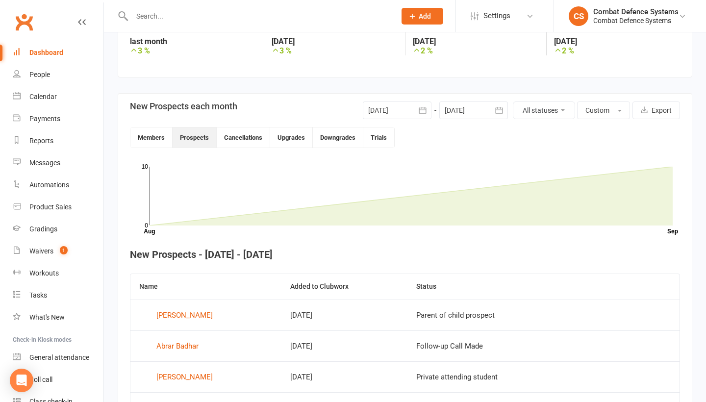
scroll to position [147, 0]
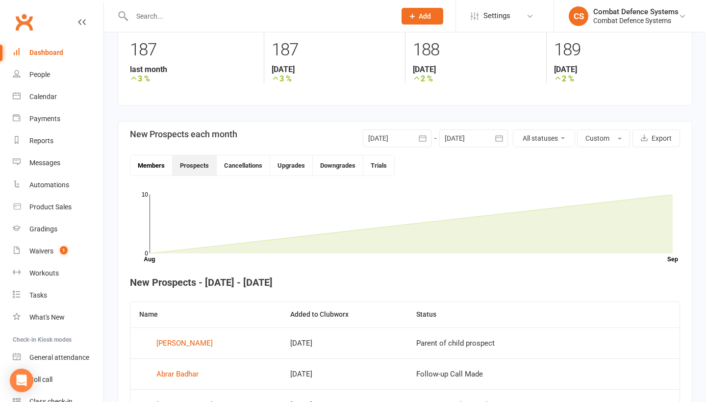
click at [149, 164] on button "Members" at bounding box center [151, 165] width 42 height 20
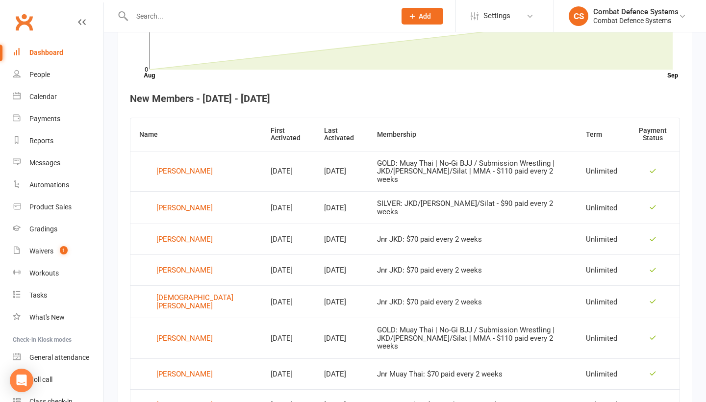
scroll to position [229, 0]
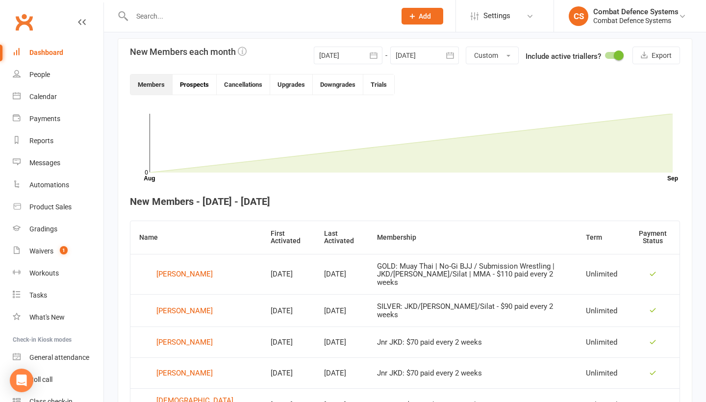
click at [196, 84] on button "Prospects" at bounding box center [195, 84] width 44 height 20
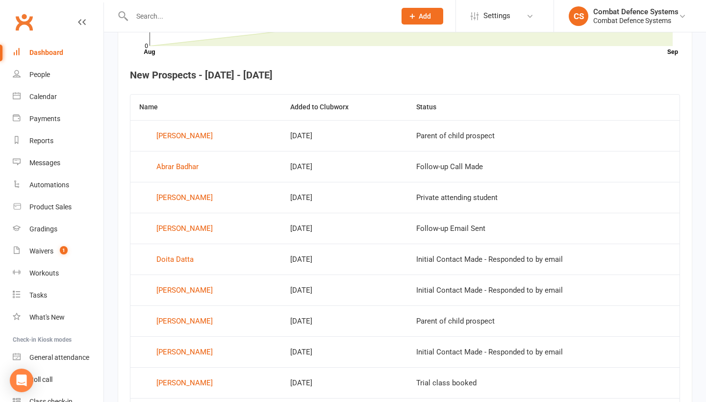
scroll to position [364, 0]
